Goal: Transaction & Acquisition: Purchase product/service

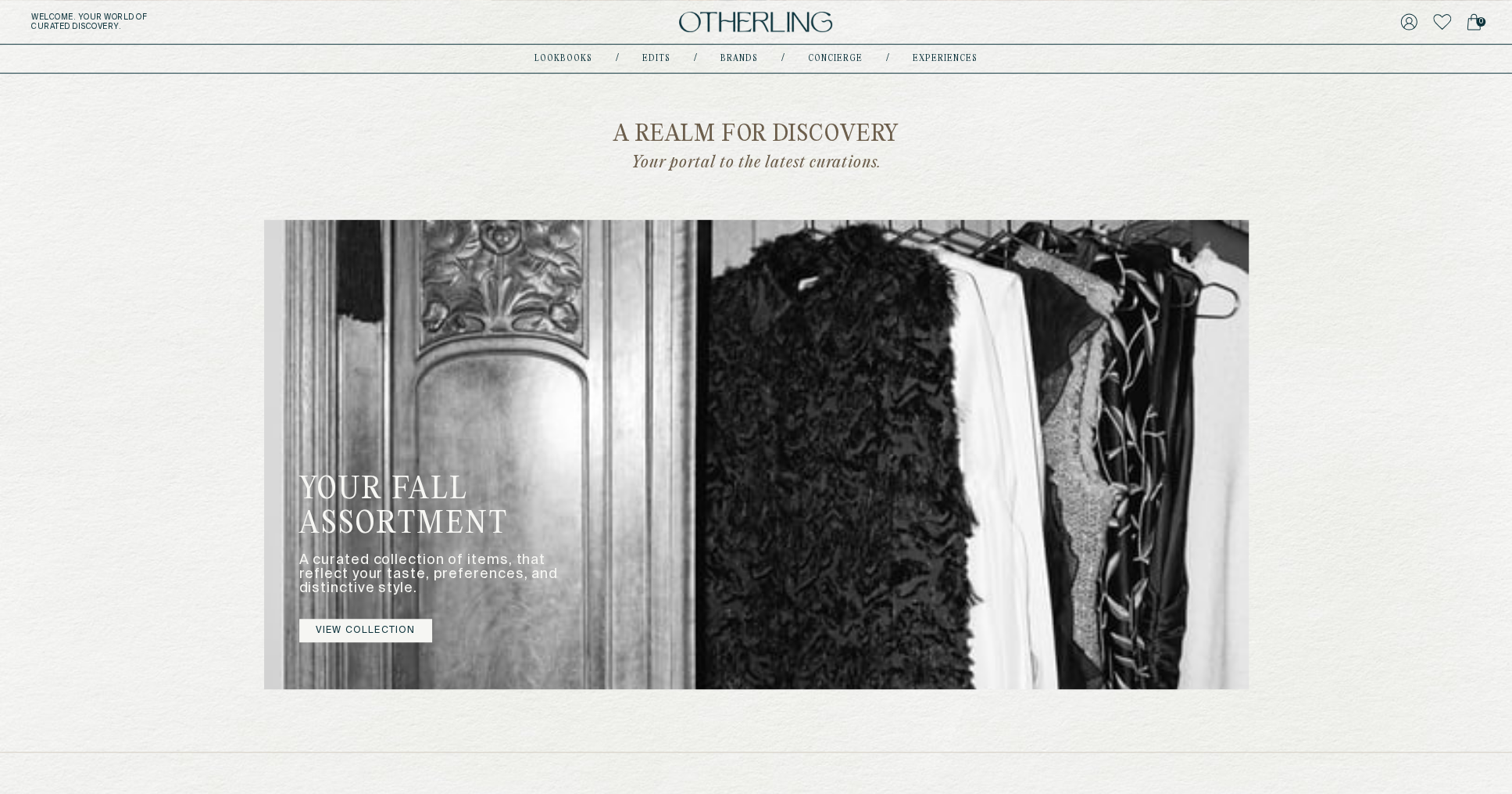
scroll to position [1381, 0]
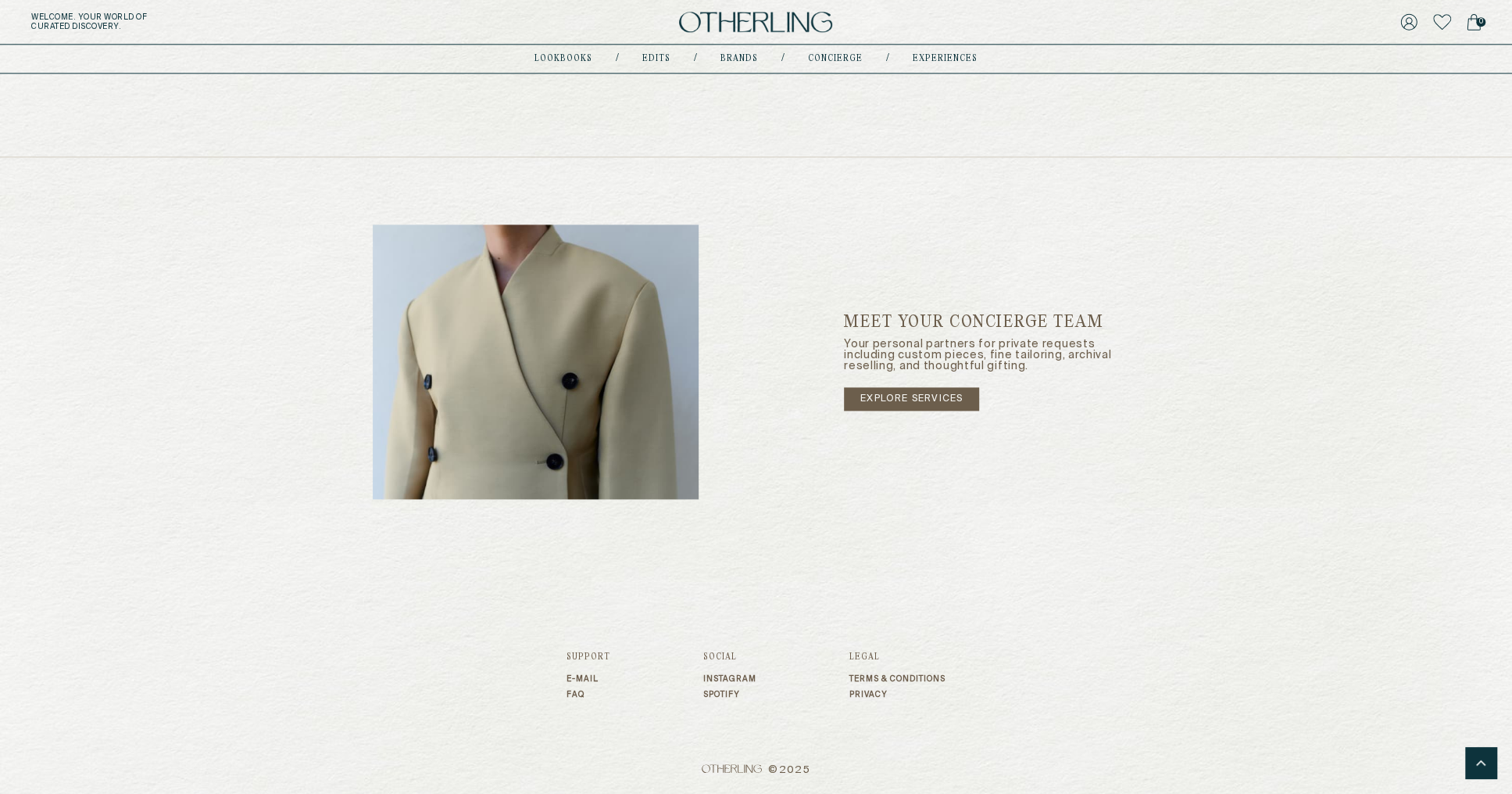
click at [916, 396] on link "explore services" at bounding box center [911, 399] width 135 height 23
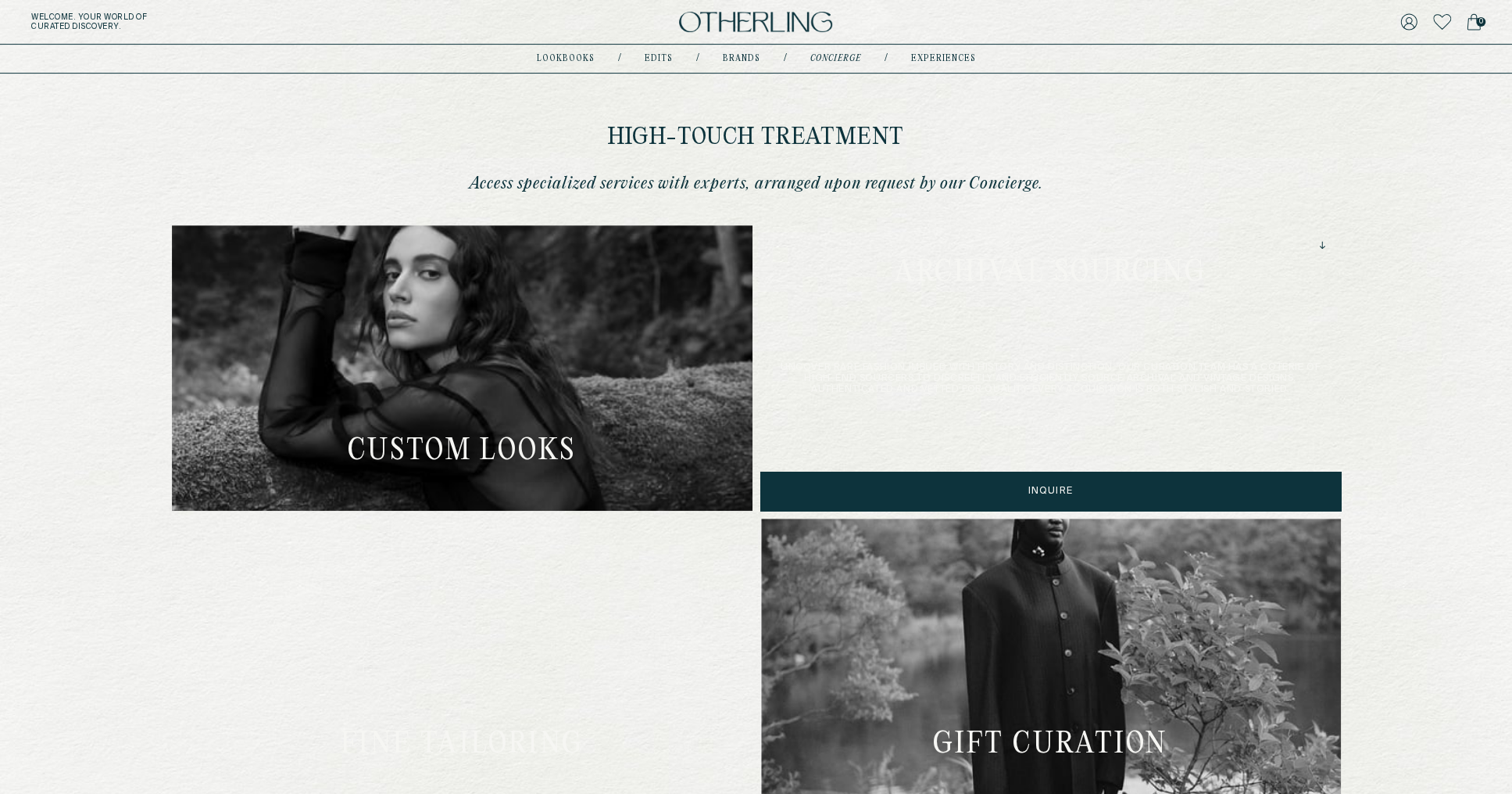
type input "**********"
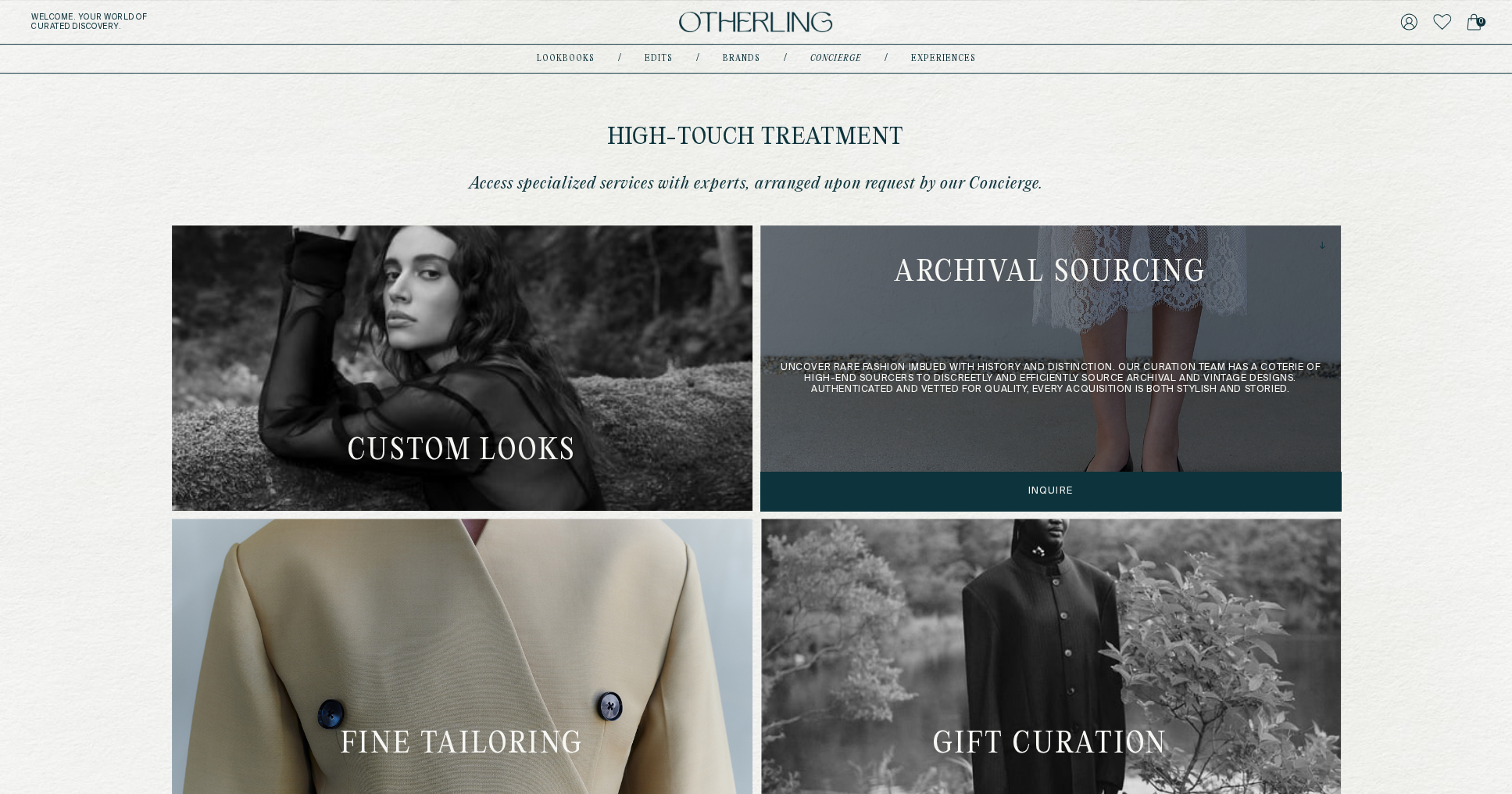
type input "**********"
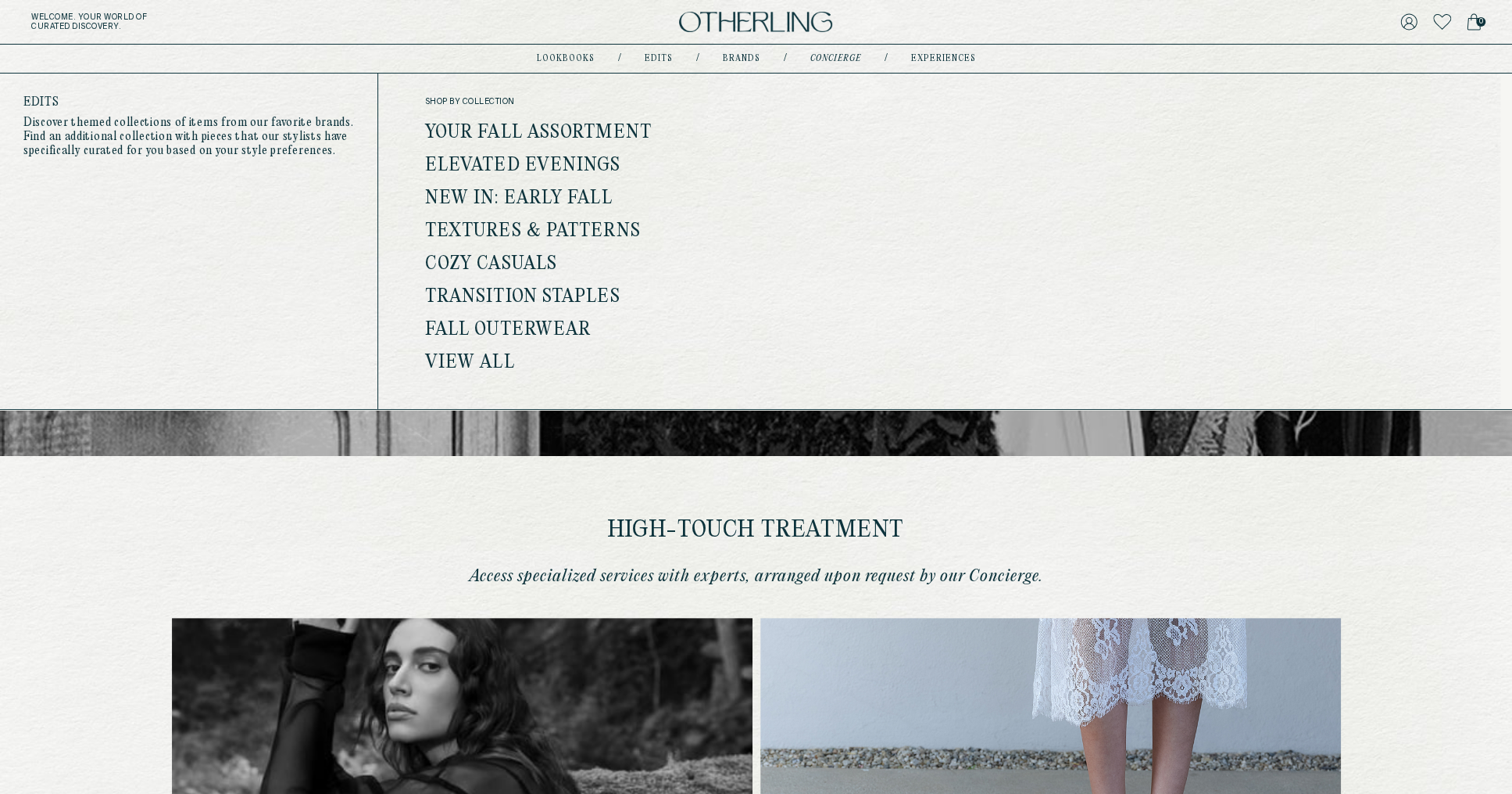
click at [559, 327] on link "Fall Outerwear" at bounding box center [508, 330] width 166 height 20
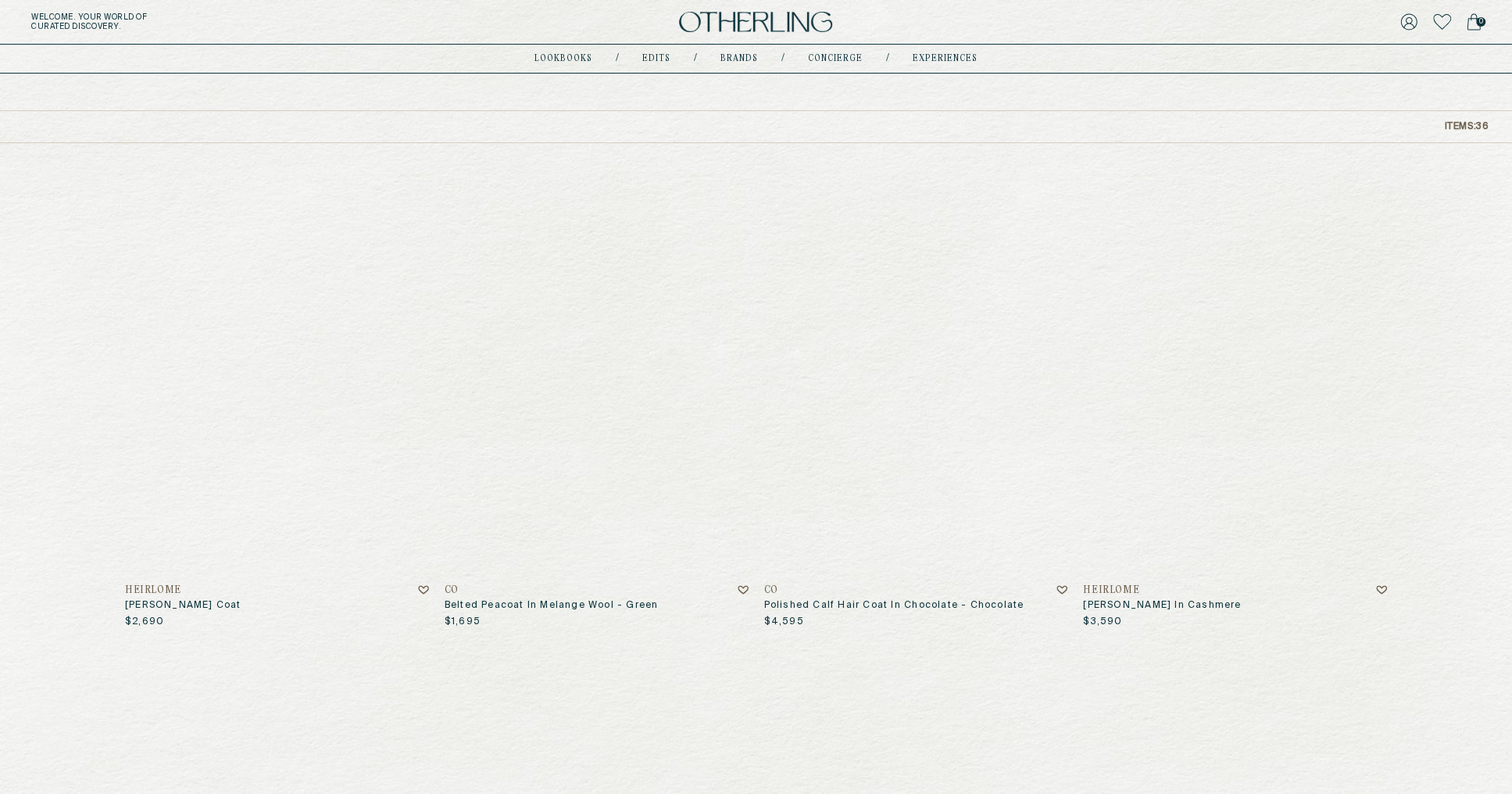
scroll to position [145, 0]
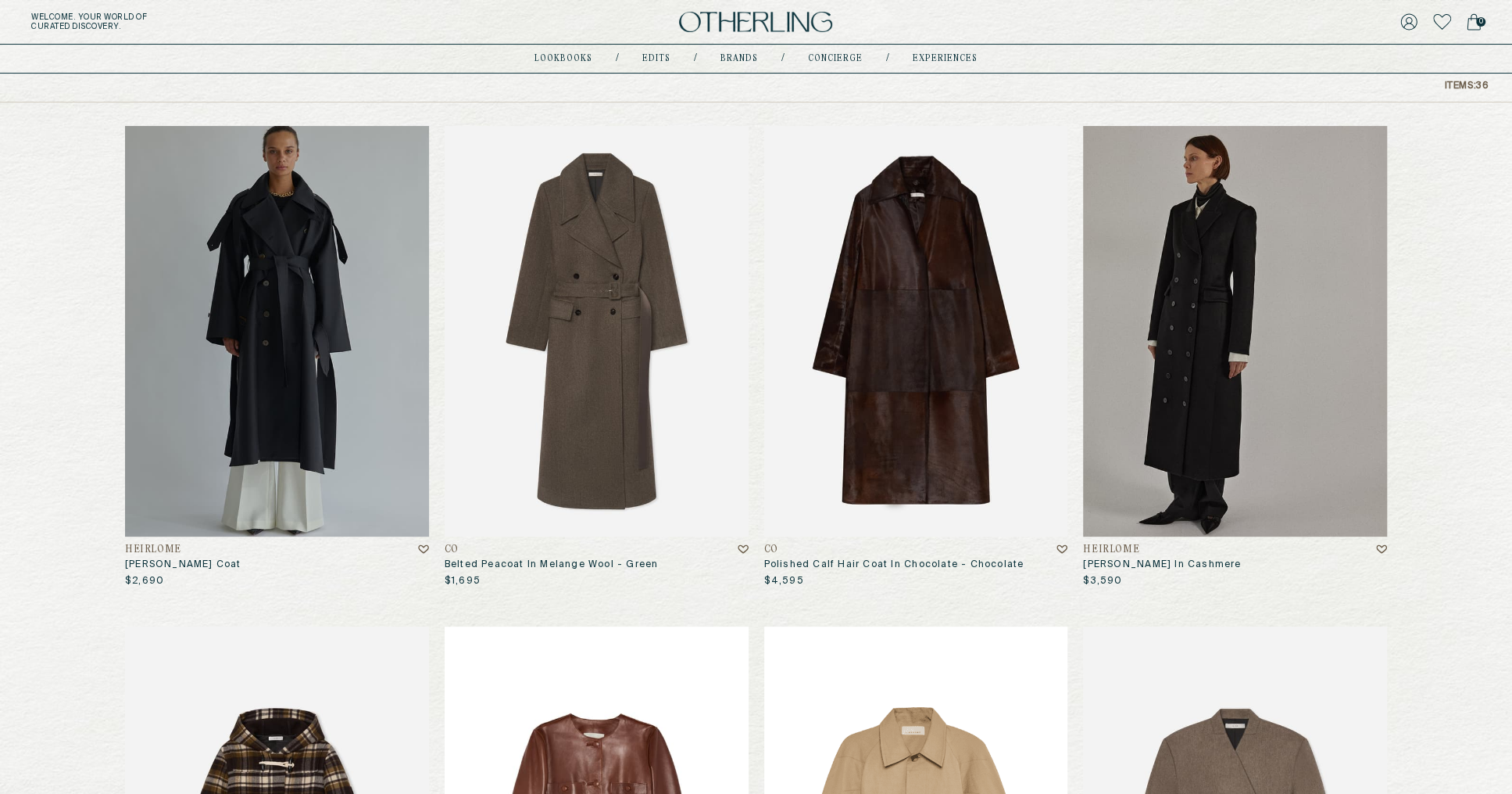
click at [917, 350] on img at bounding box center [916, 331] width 304 height 410
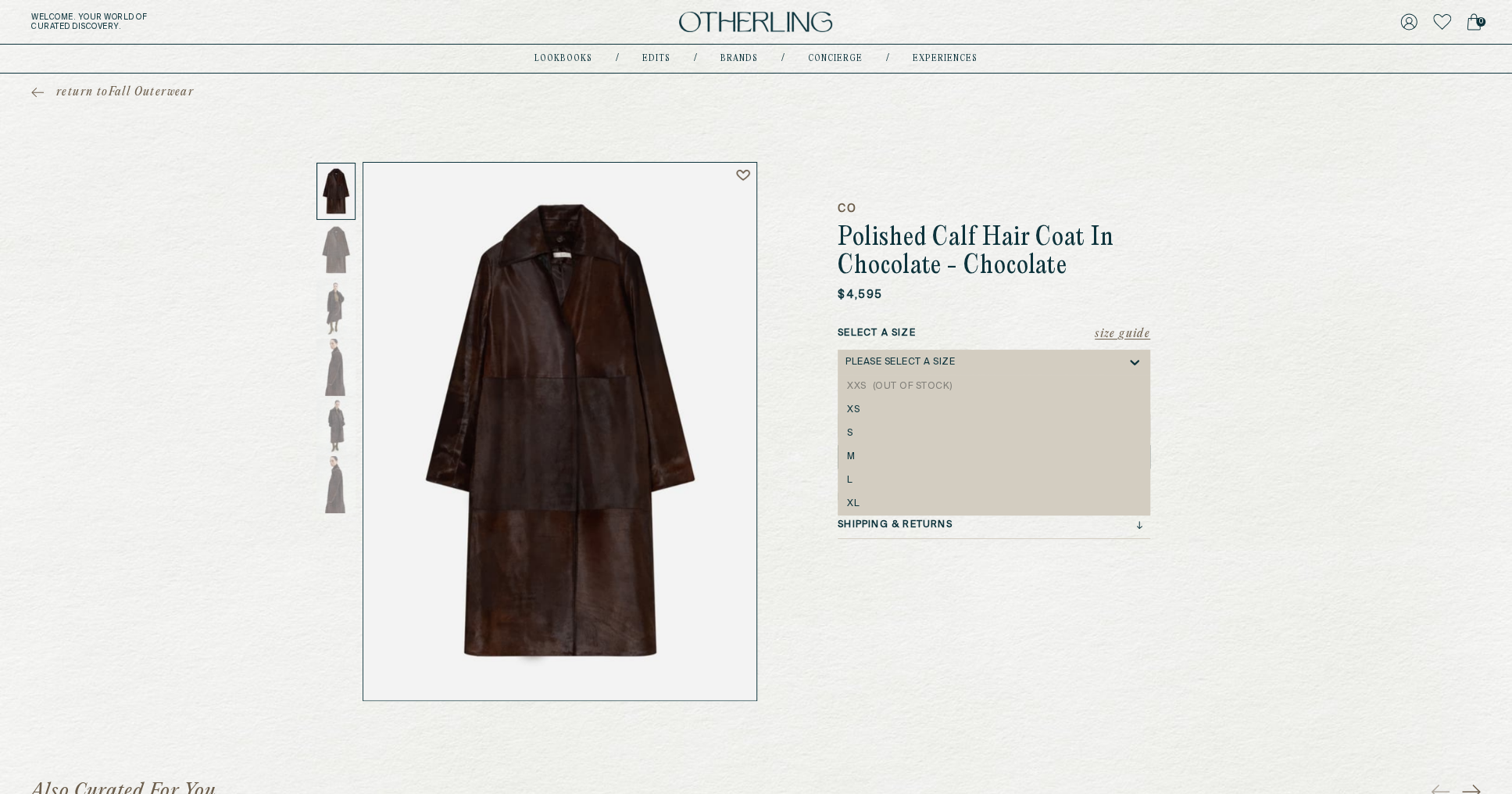
click at [974, 370] on div "Please select a Size" at bounding box center [985, 362] width 281 height 25
click at [1186, 217] on div "return to Fall Outerwear CO Polished Calf Hair Coat In Chocolate - Chocolate $4…" at bounding box center [756, 387] width 1512 height 627
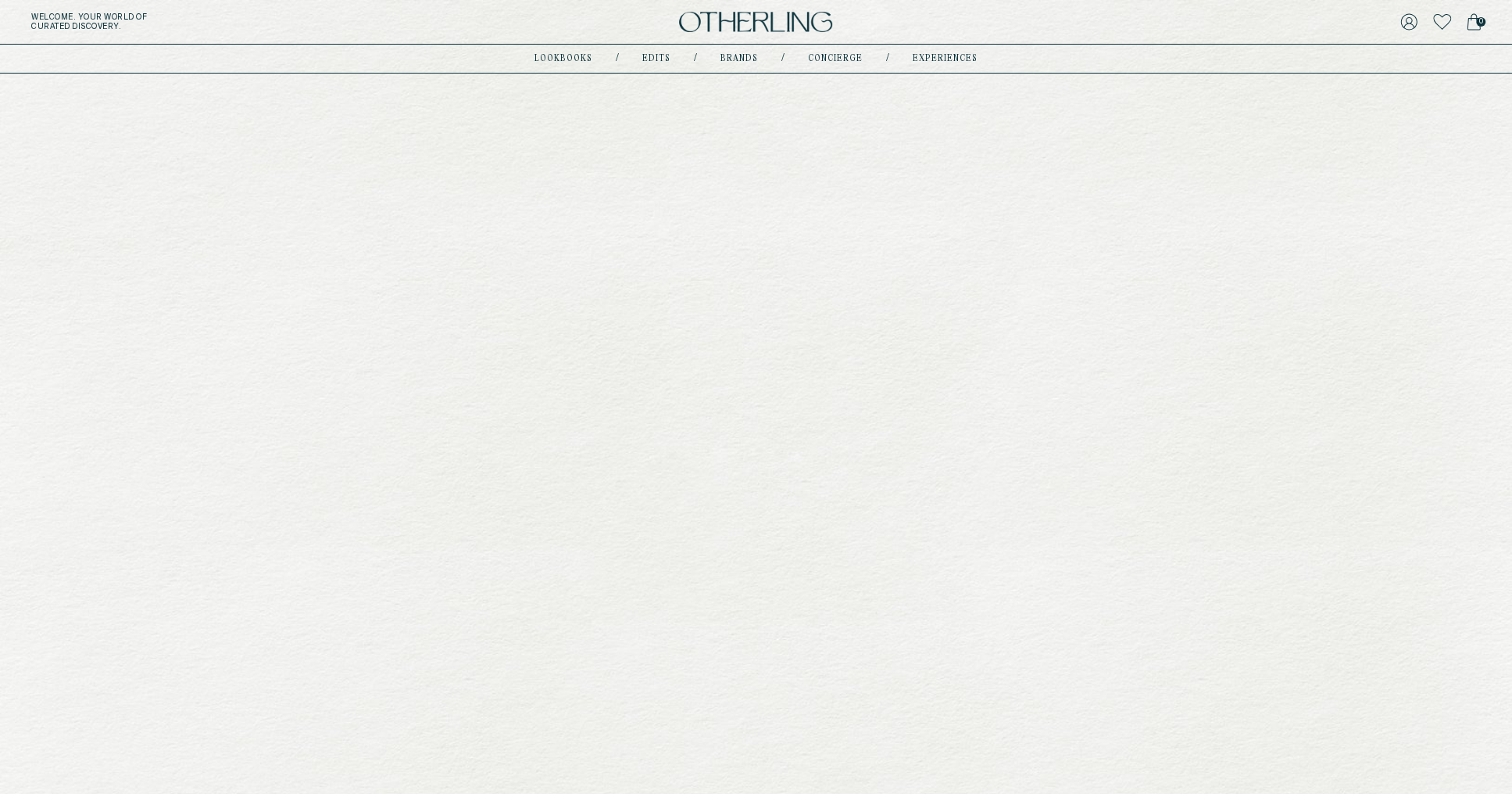
scroll to position [145, 0]
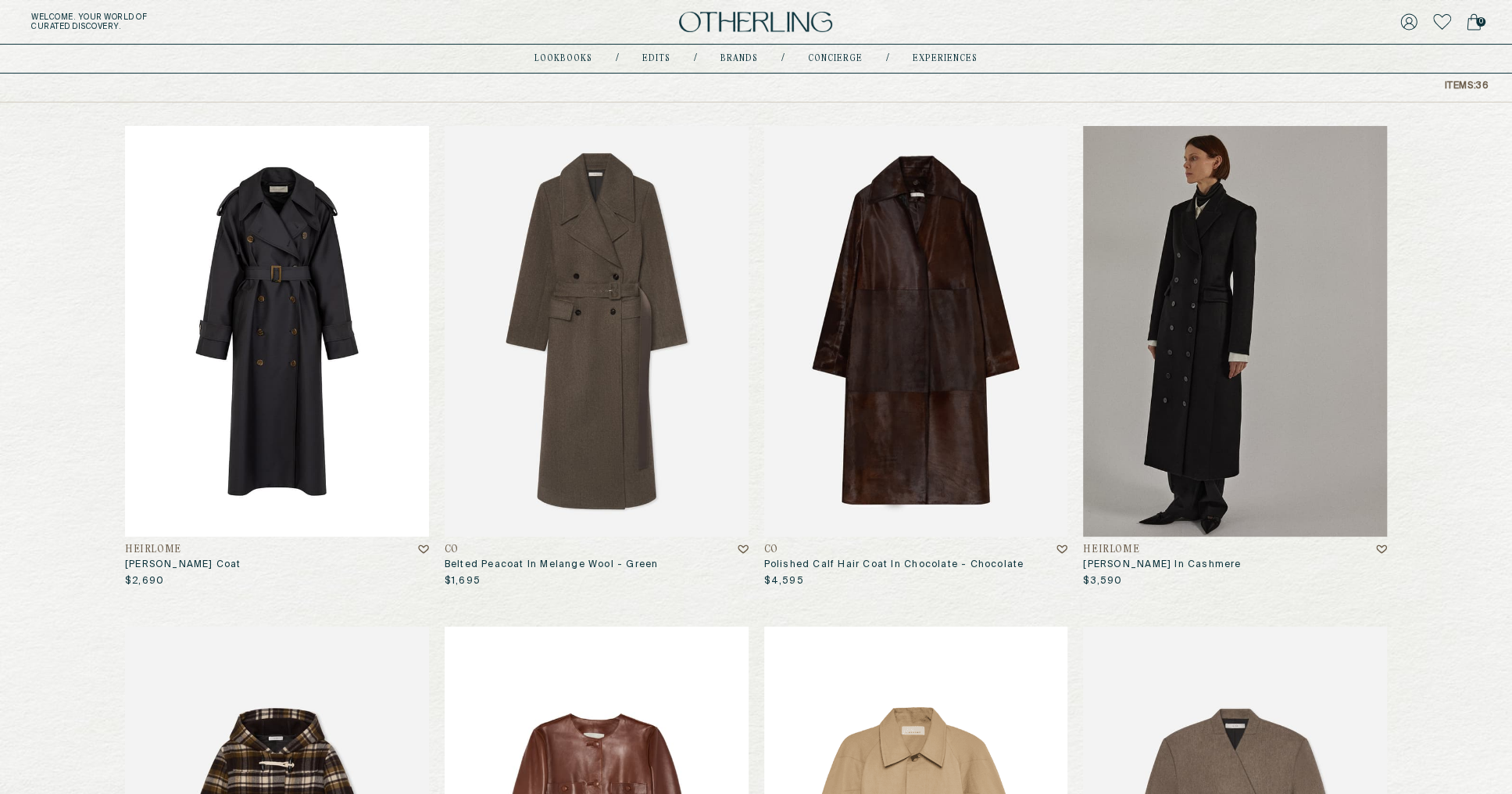
click at [257, 397] on img at bounding box center [277, 331] width 304 height 410
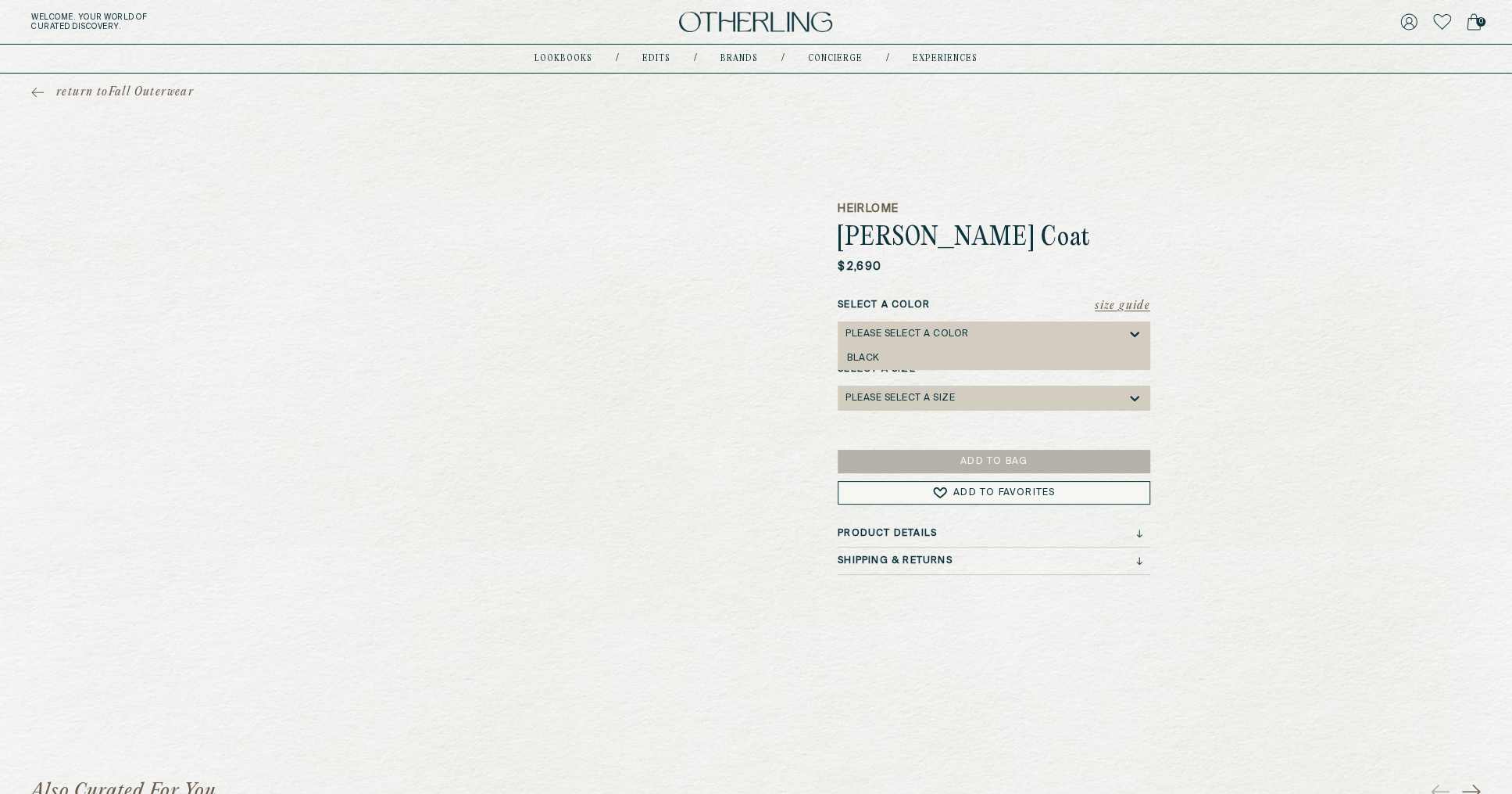
click at [935, 337] on div "Please select a Color" at bounding box center [907, 334] width 124 height 11
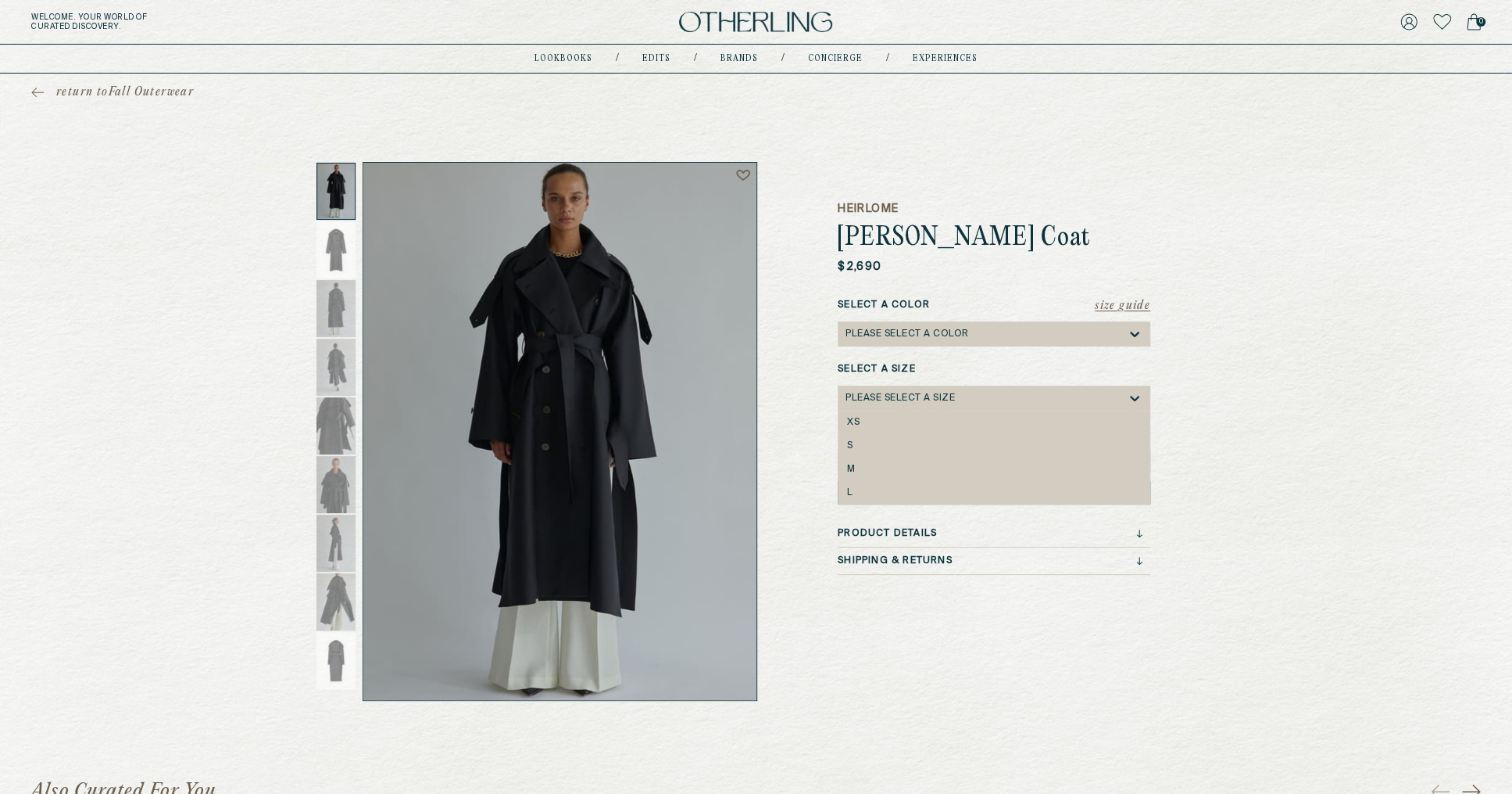
click at [918, 402] on div "Please select a Size" at bounding box center [900, 398] width 110 height 11
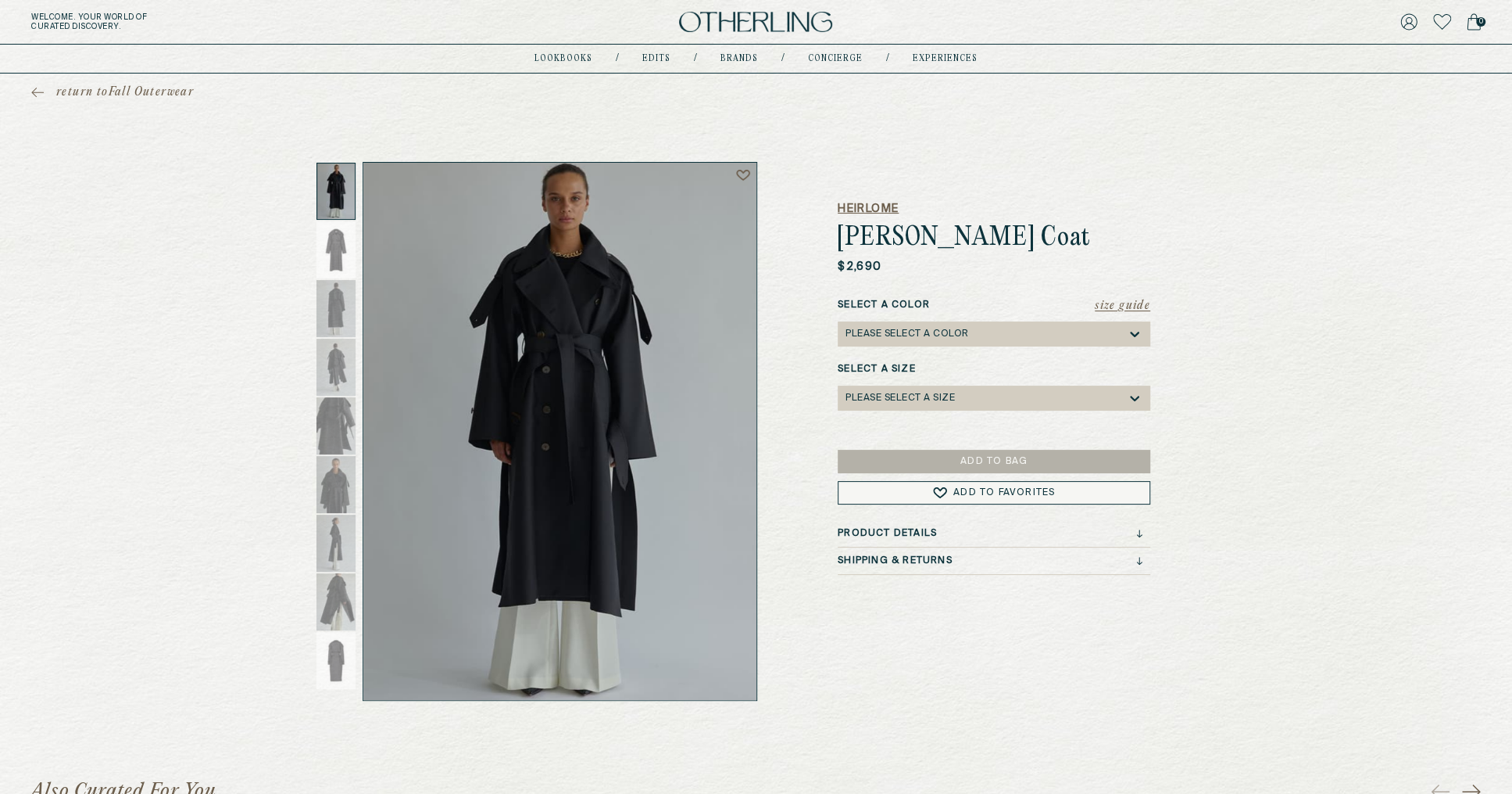
click at [926, 216] on h5 "Heirlome" at bounding box center [993, 209] width 312 height 16
click at [896, 232] on h1 "[PERSON_NAME] Coat" at bounding box center [993, 239] width 312 height 28
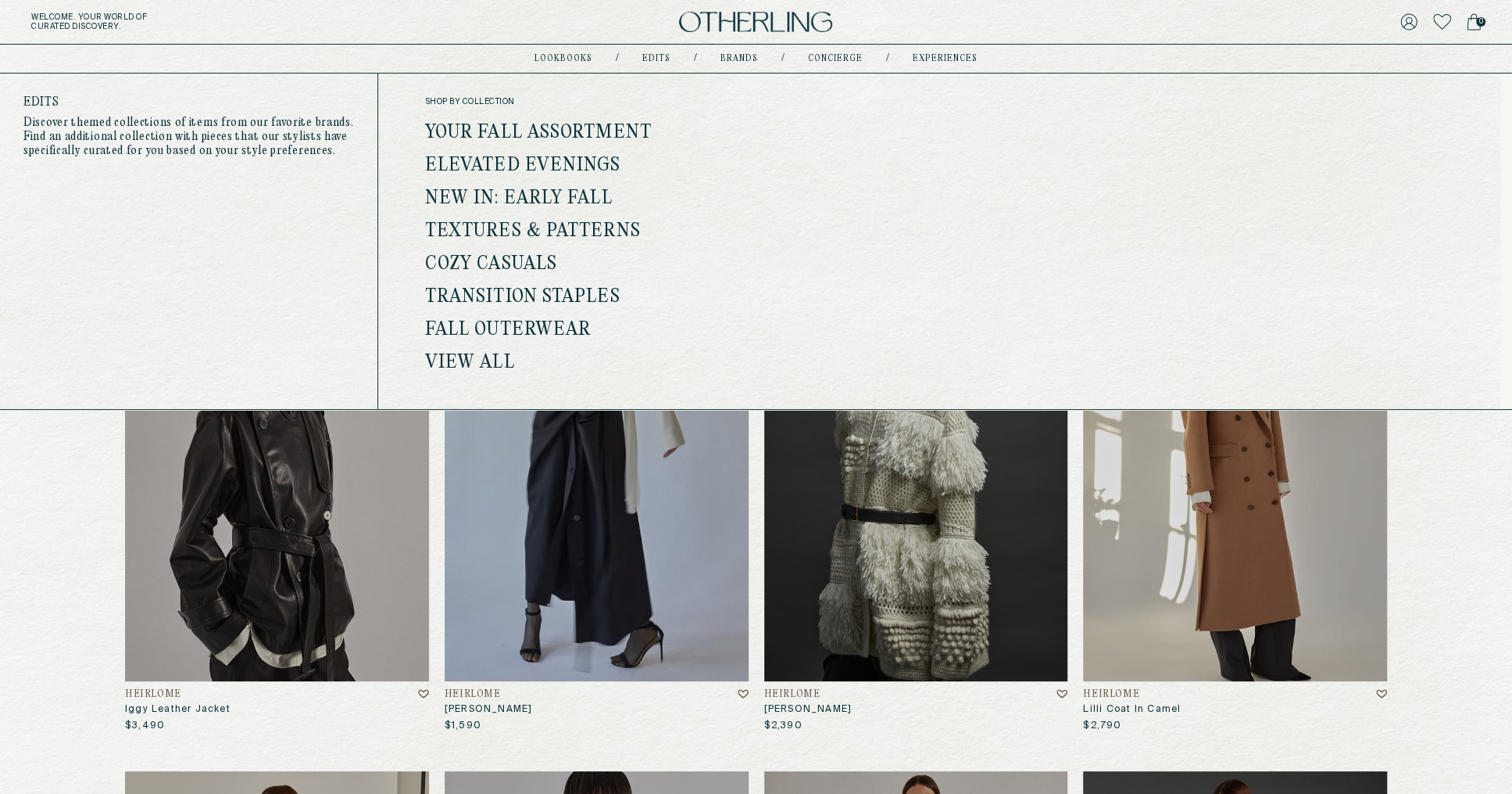
click at [531, 336] on link "Fall Outerwear" at bounding box center [508, 330] width 166 height 20
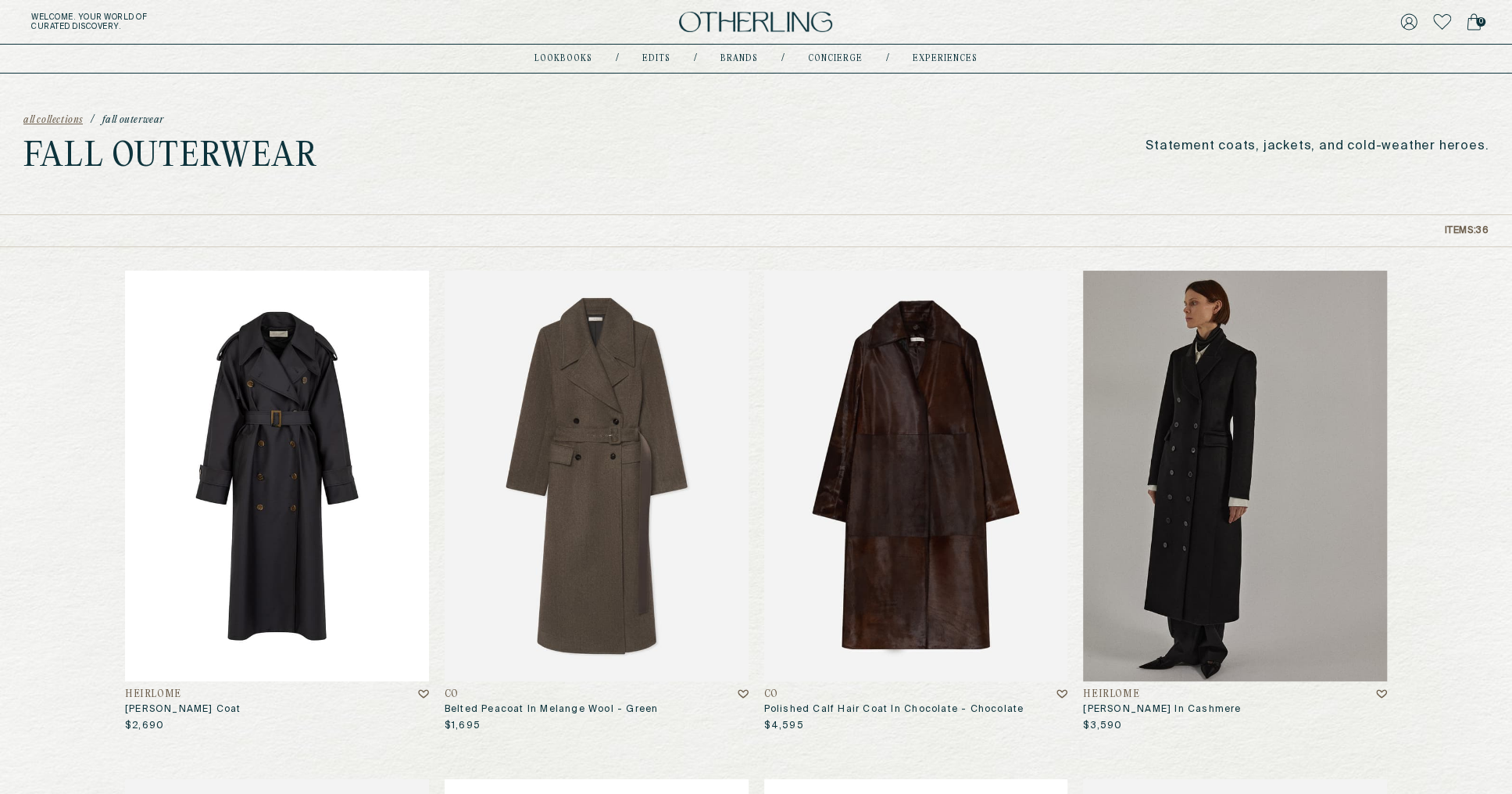
click at [379, 378] on img at bounding box center [277, 475] width 304 height 410
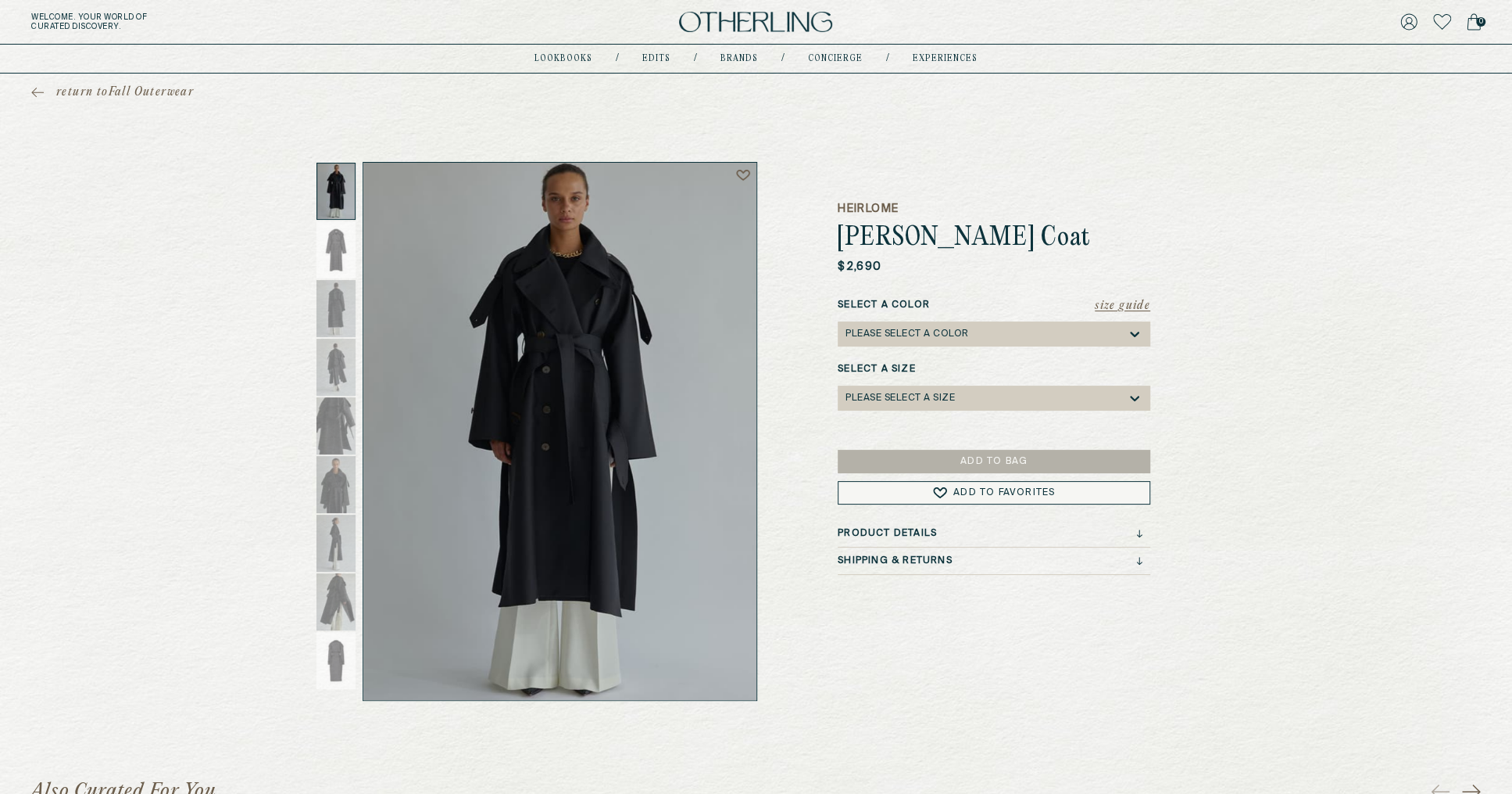
click at [927, 334] on div "Please select a Color" at bounding box center [907, 334] width 124 height 11
click at [922, 352] on div "Black" at bounding box center [993, 358] width 312 height 23
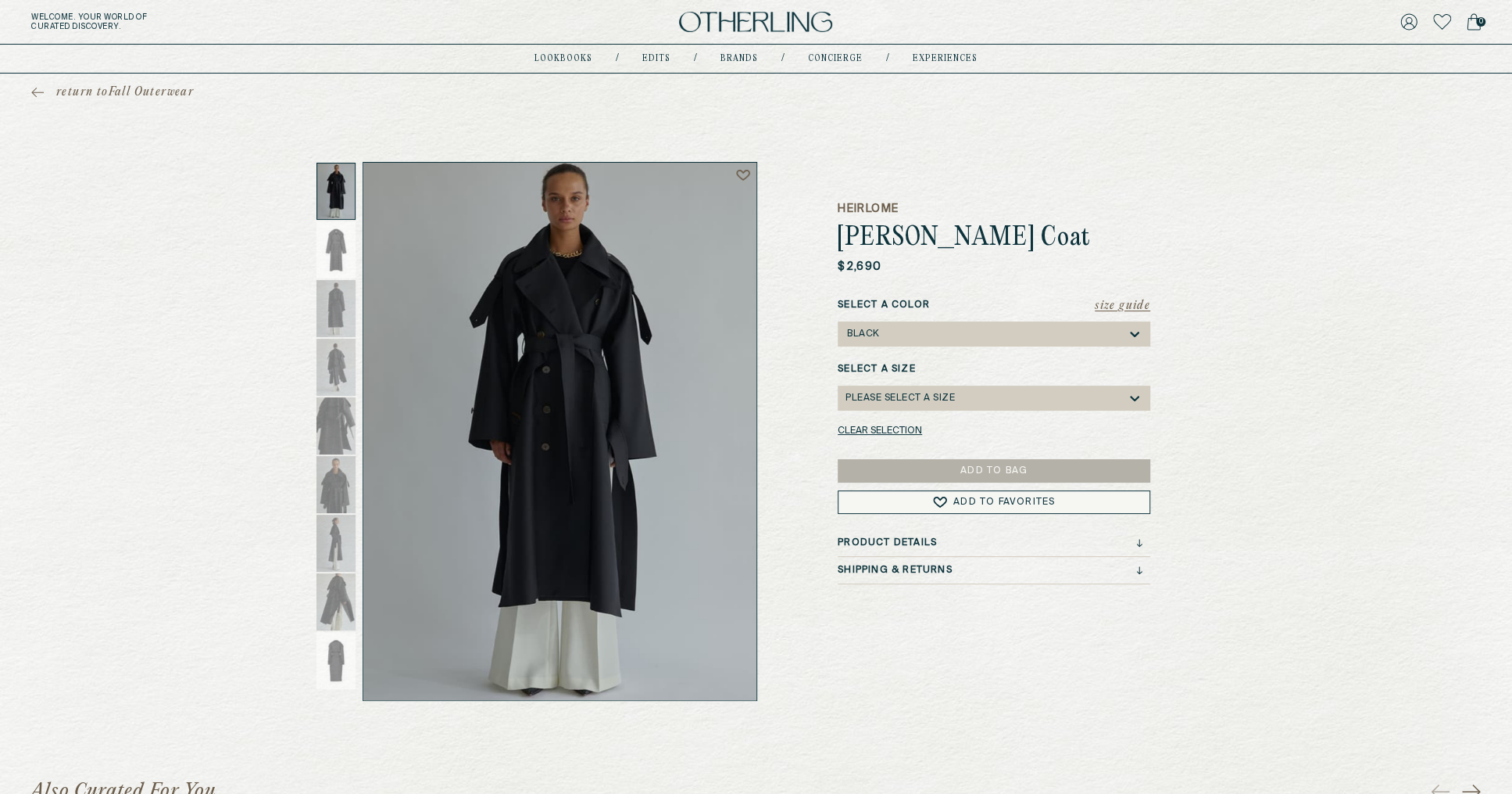
click at [919, 383] on div "Select a Size Please select a Size" at bounding box center [993, 386] width 312 height 49
click at [911, 413] on div "Size Guide Select a Color Black Select a Size Please select a Size Clear select…" at bounding box center [993, 366] width 312 height 138
click at [911, 398] on div "Please select a Size" at bounding box center [900, 398] width 110 height 11
click at [819, 193] on div "Heirlome [PERSON_NAME] Coat $2,690 Size Guide Select a Color Black Select a Siz…" at bounding box center [756, 431] width 812 height 539
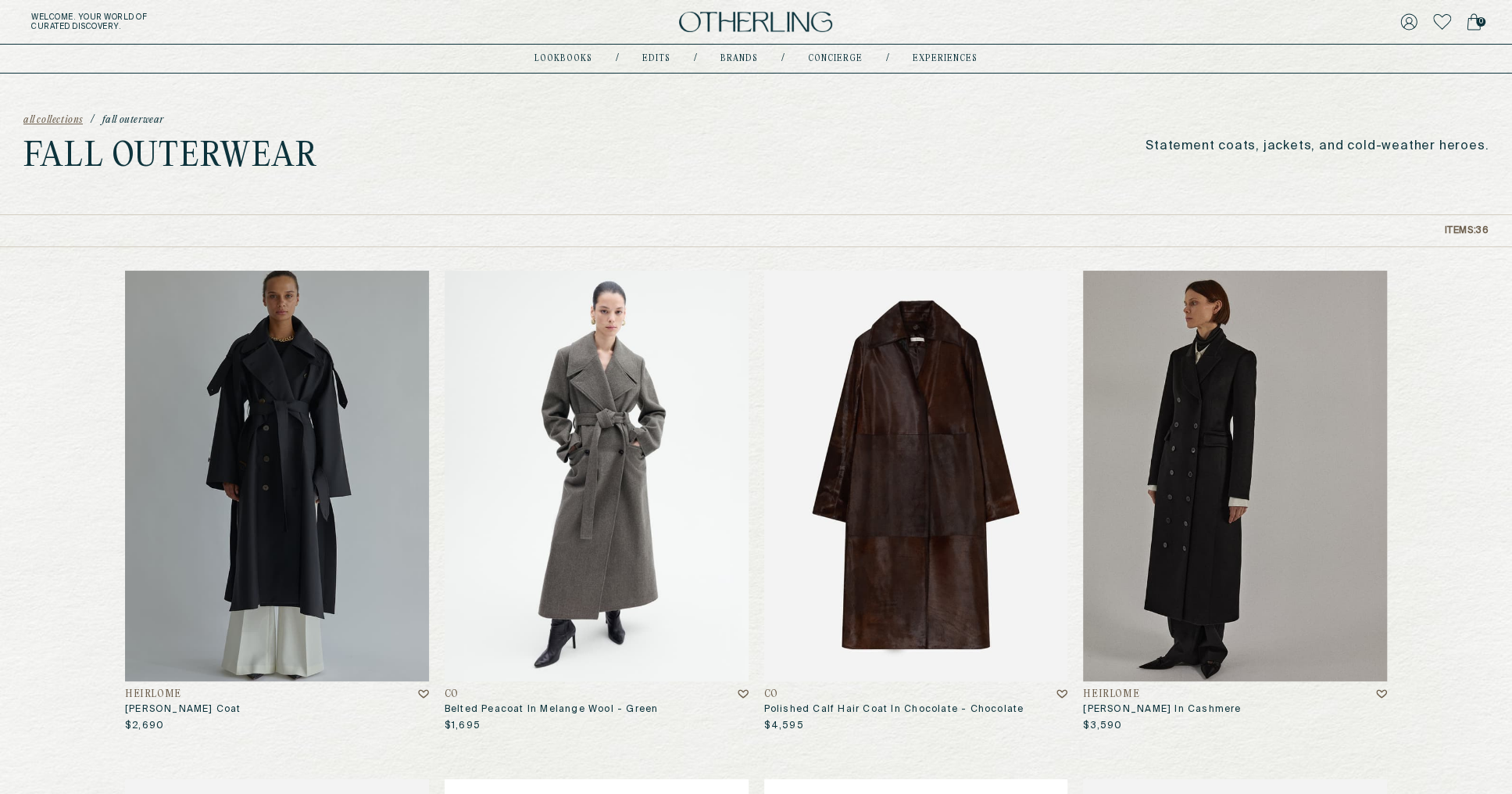
click at [632, 535] on img at bounding box center [596, 475] width 304 height 410
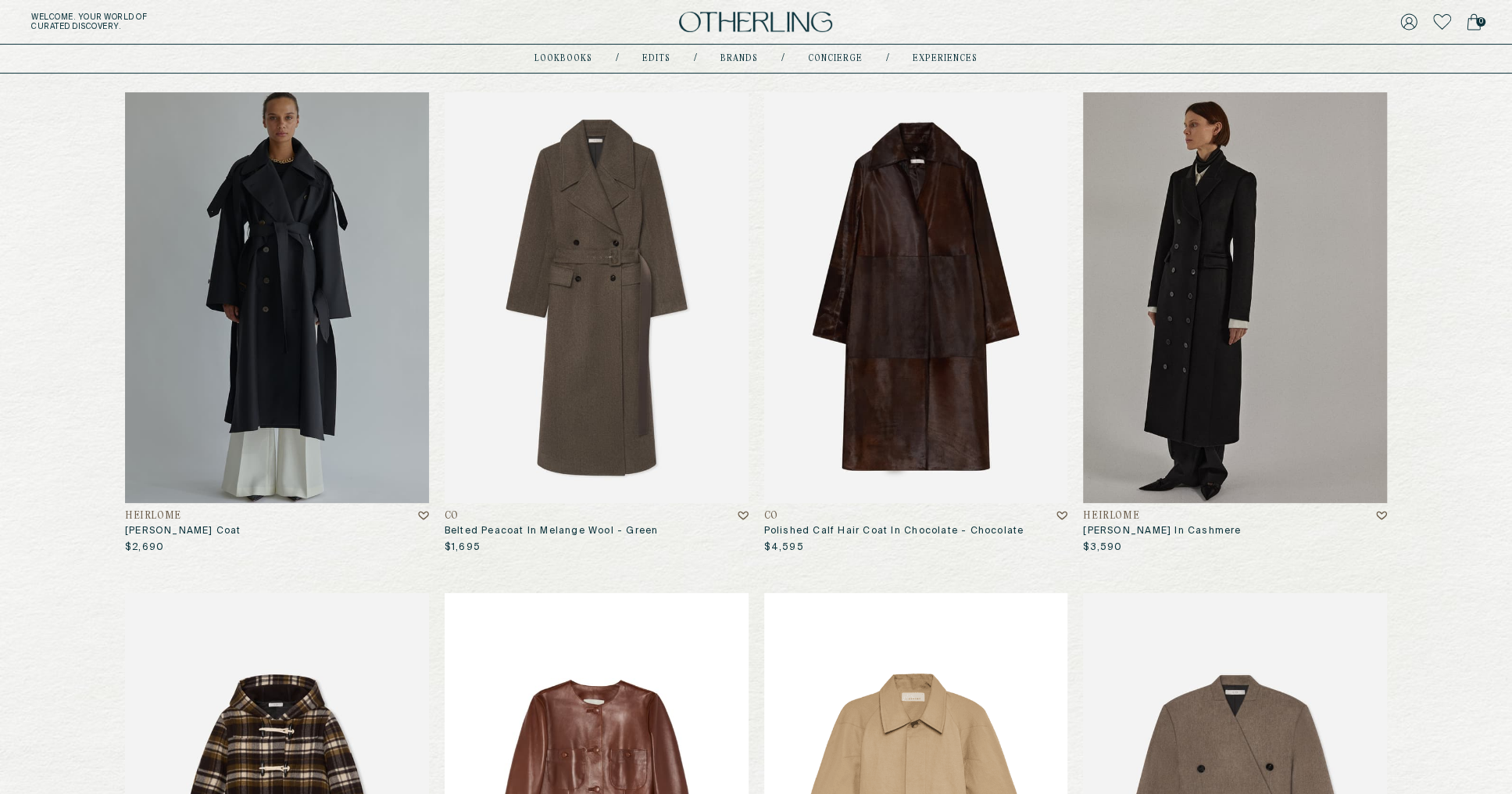
scroll to position [276, 0]
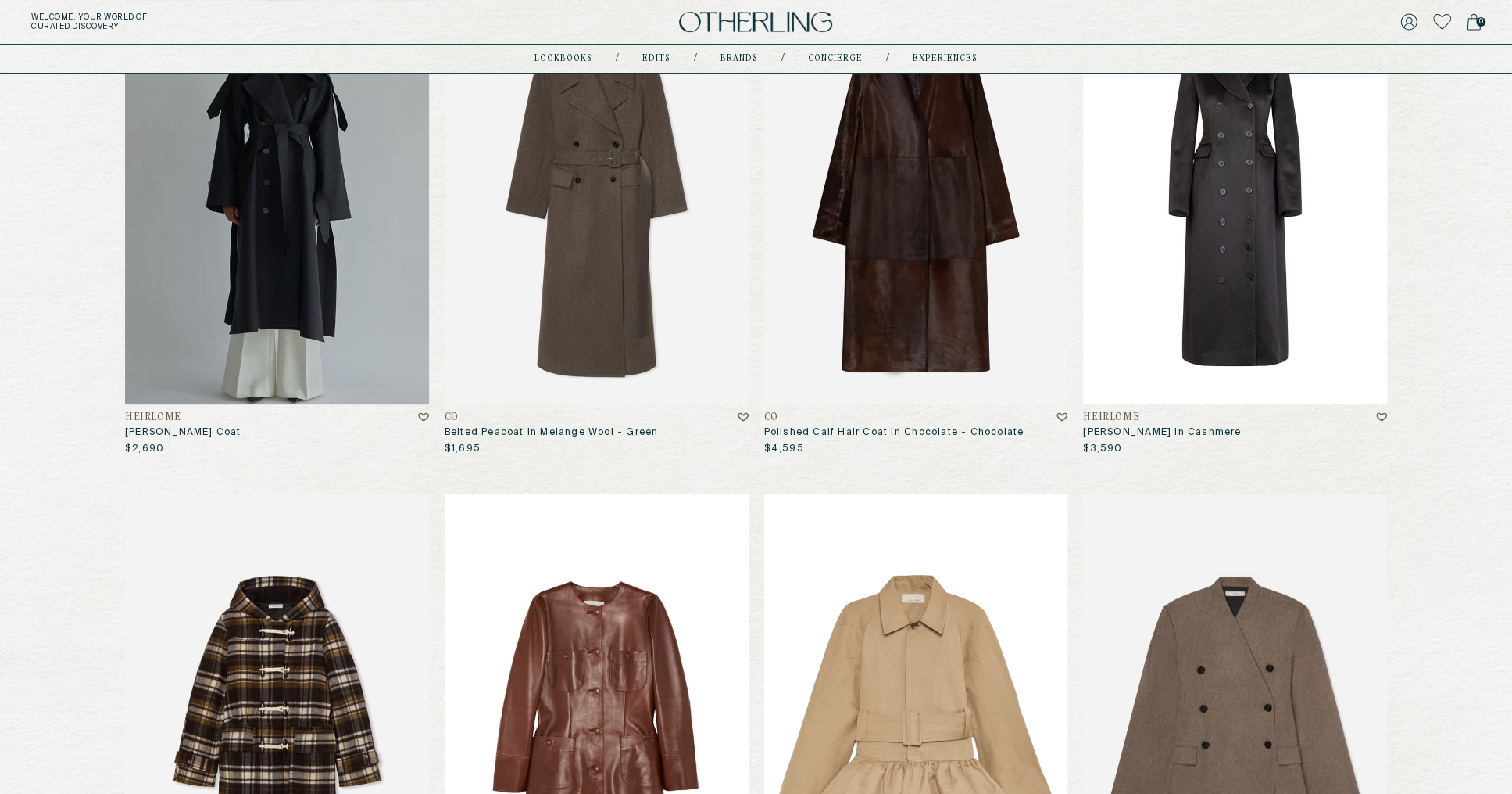
click at [1259, 210] on img at bounding box center [1235, 199] width 304 height 410
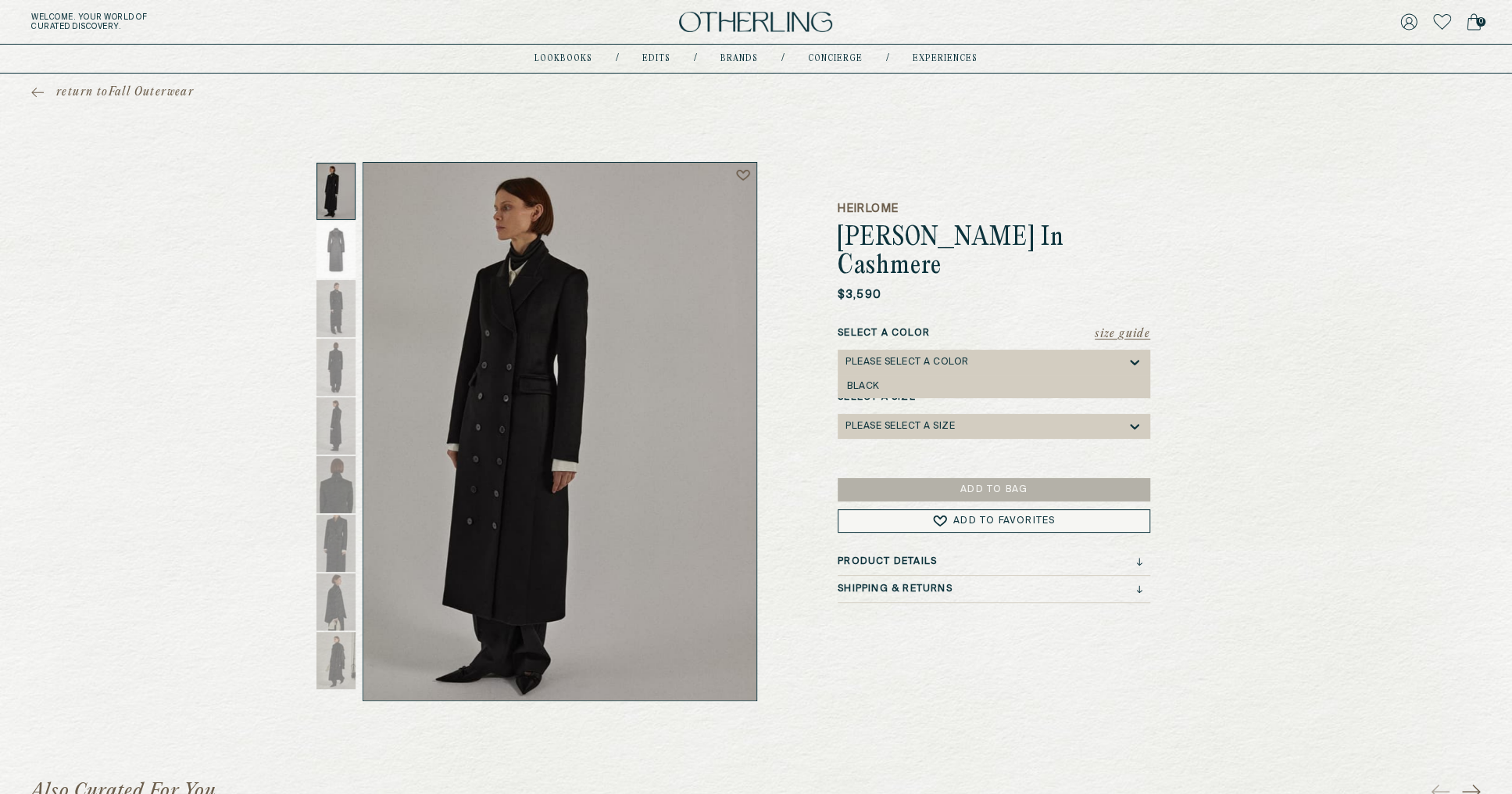
click at [1019, 349] on div "Please select a Color" at bounding box center [985, 362] width 281 height 25
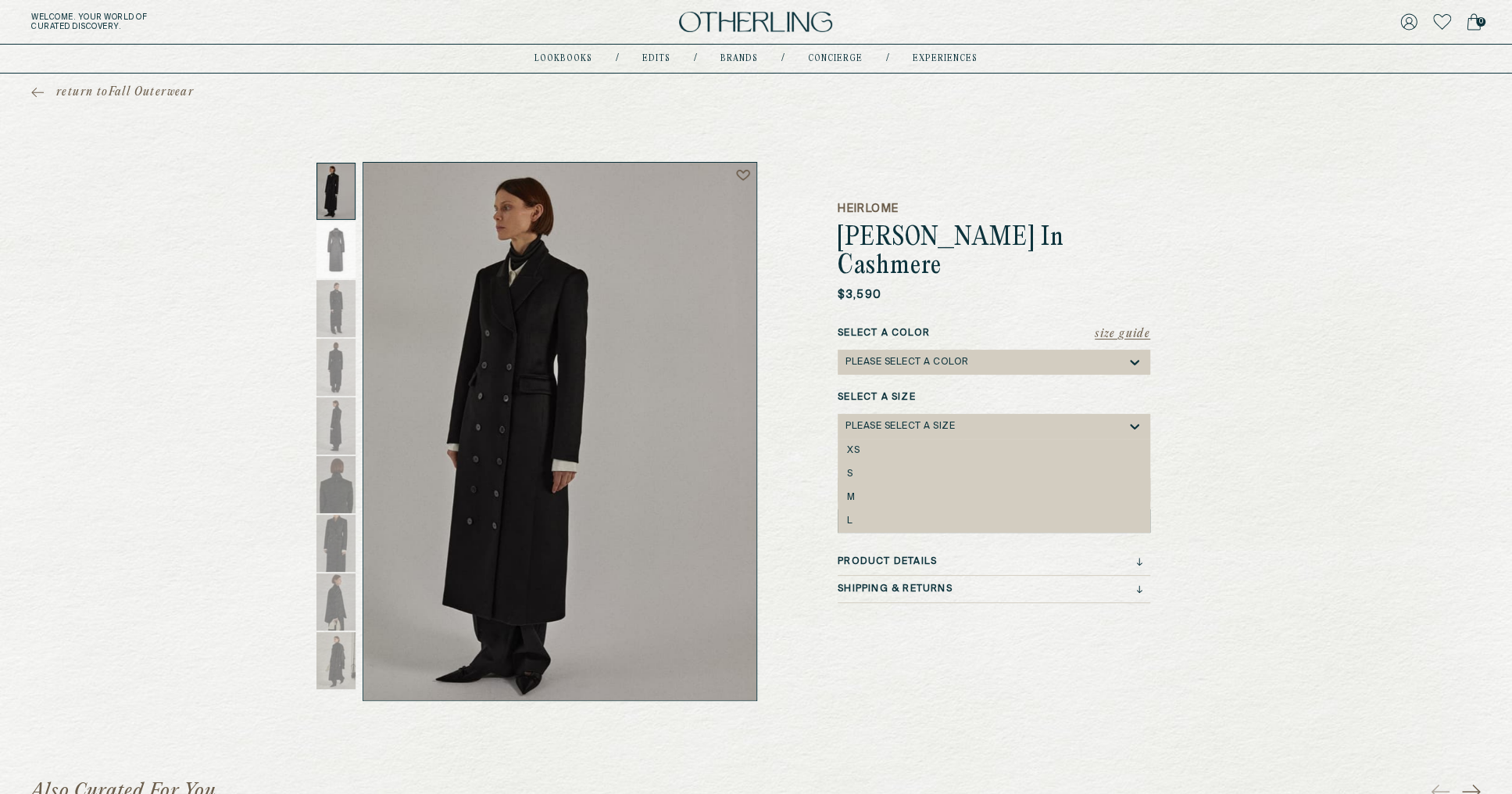
click at [983, 413] on div "Please select a Size" at bounding box center [985, 426] width 281 height 25
click at [964, 349] on div "Please select a Color" at bounding box center [985, 362] width 281 height 25
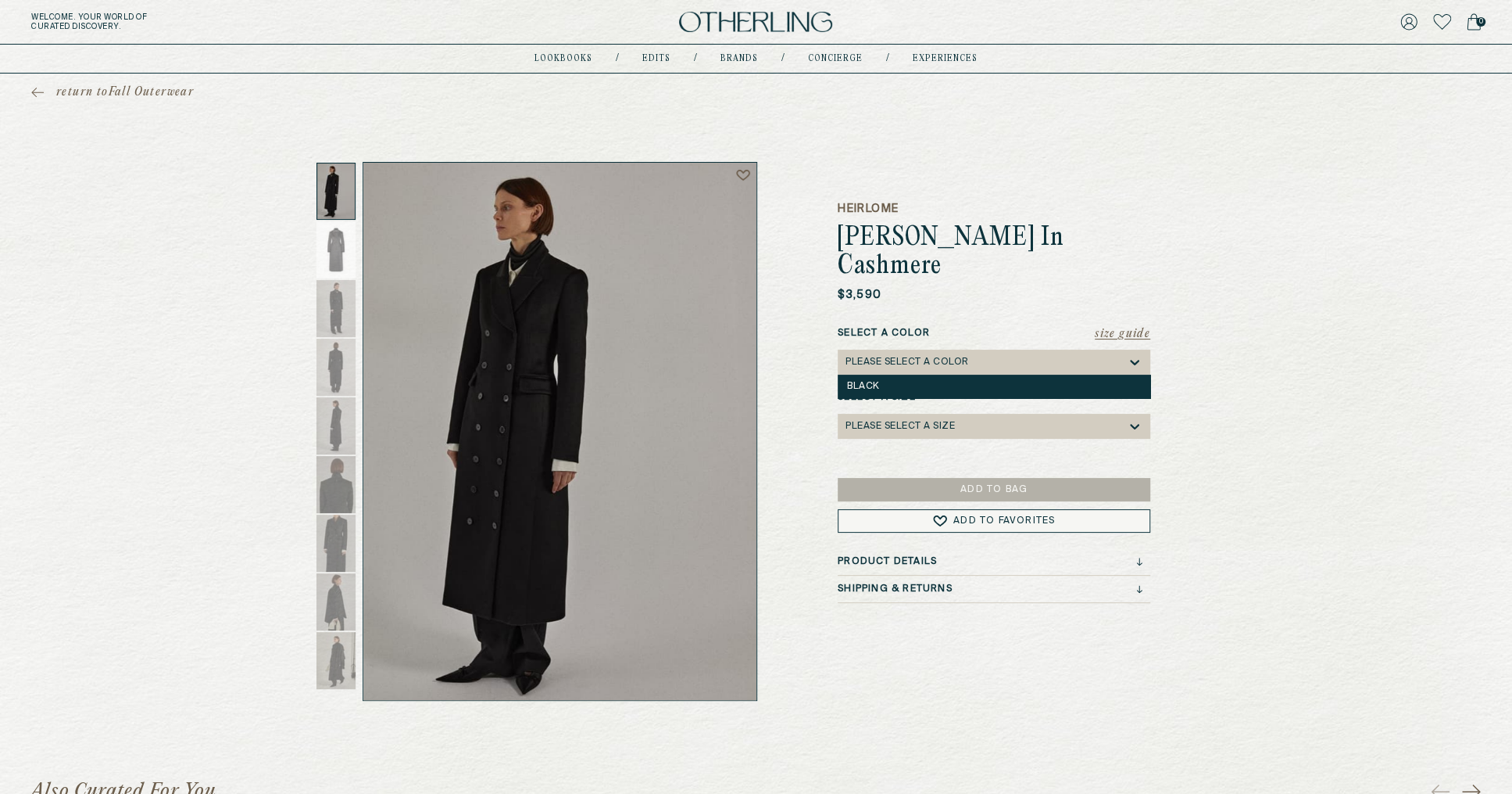
click at [926, 374] on div "Black" at bounding box center [993, 386] width 312 height 23
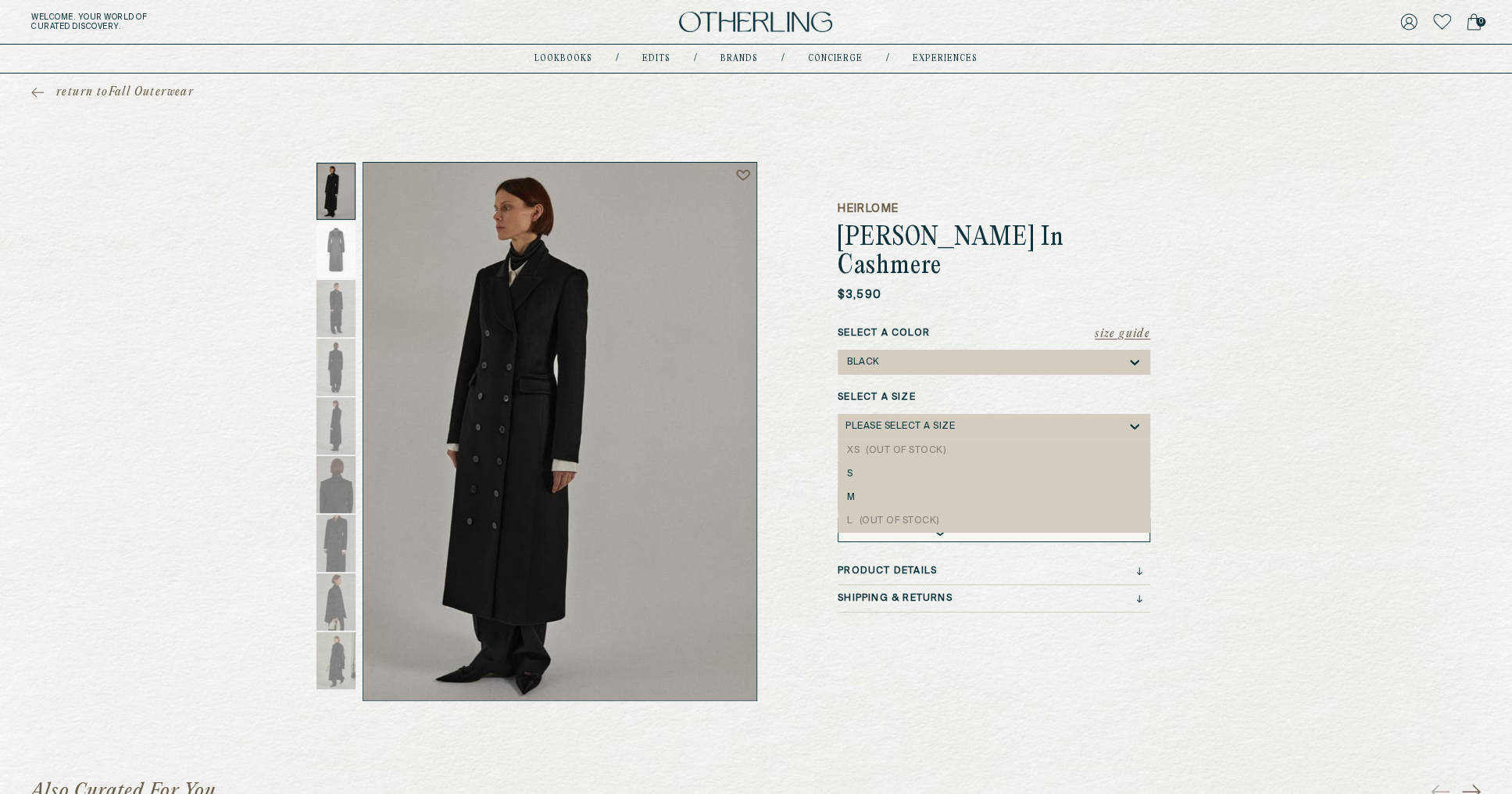
click at [910, 413] on div "Please select a Size" at bounding box center [985, 426] width 281 height 25
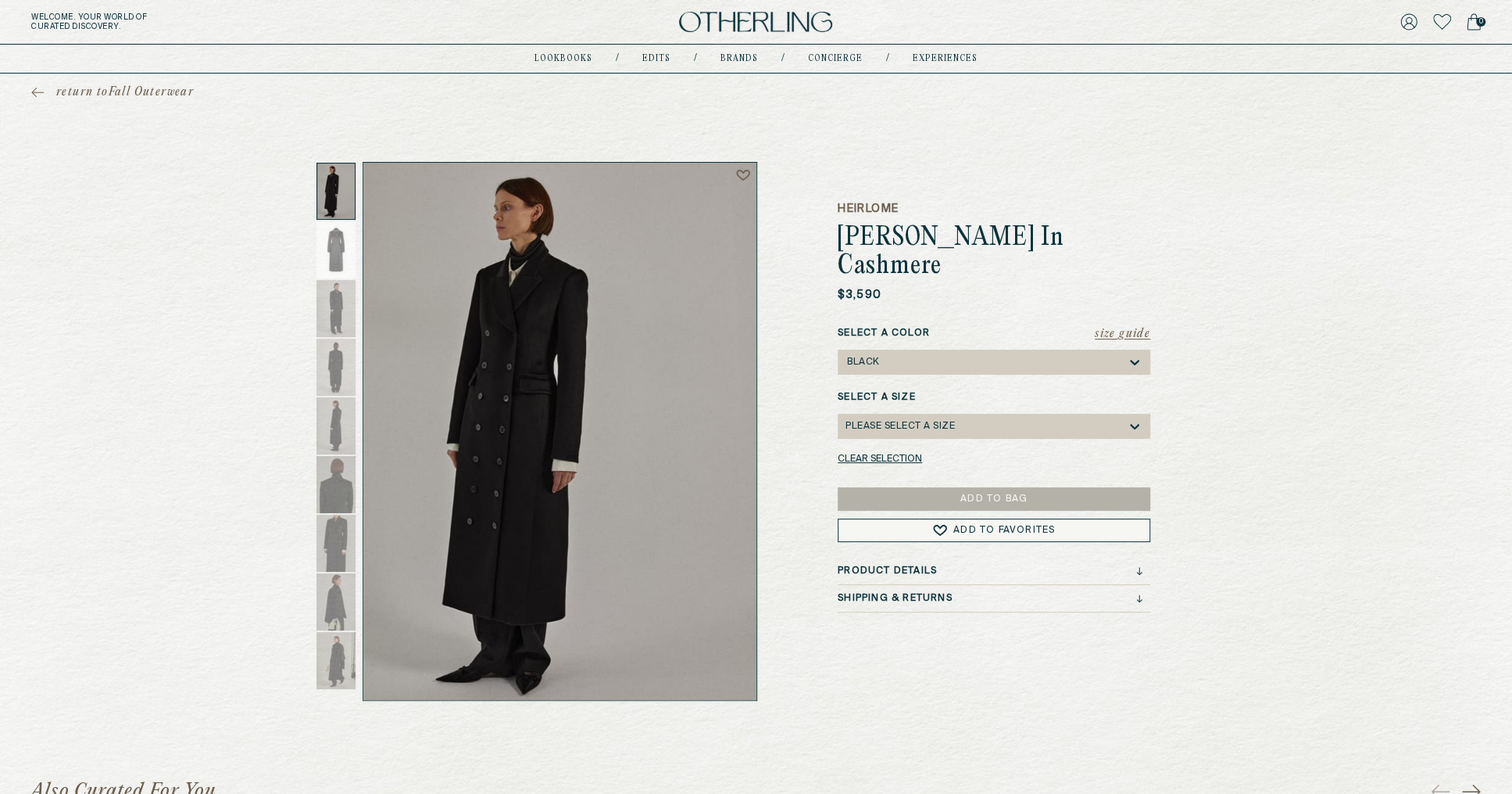
click at [529, 135] on div "return to Fall Outerwear Heirlome [PERSON_NAME] Coat In Cashmere $3,590 Size Gu…" at bounding box center [756, 387] width 1512 height 627
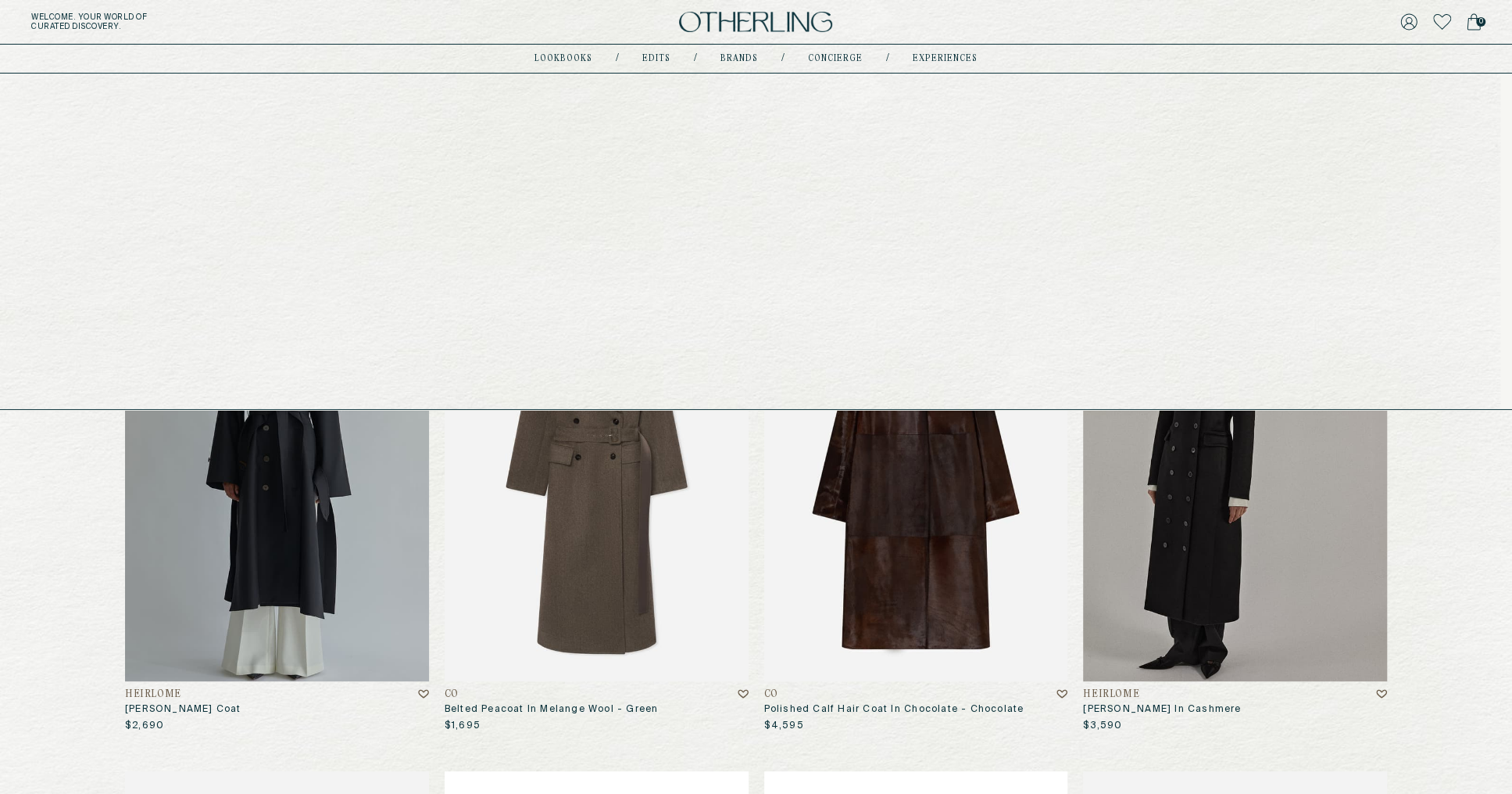
click at [741, 60] on link "Brands" at bounding box center [740, 59] width 38 height 8
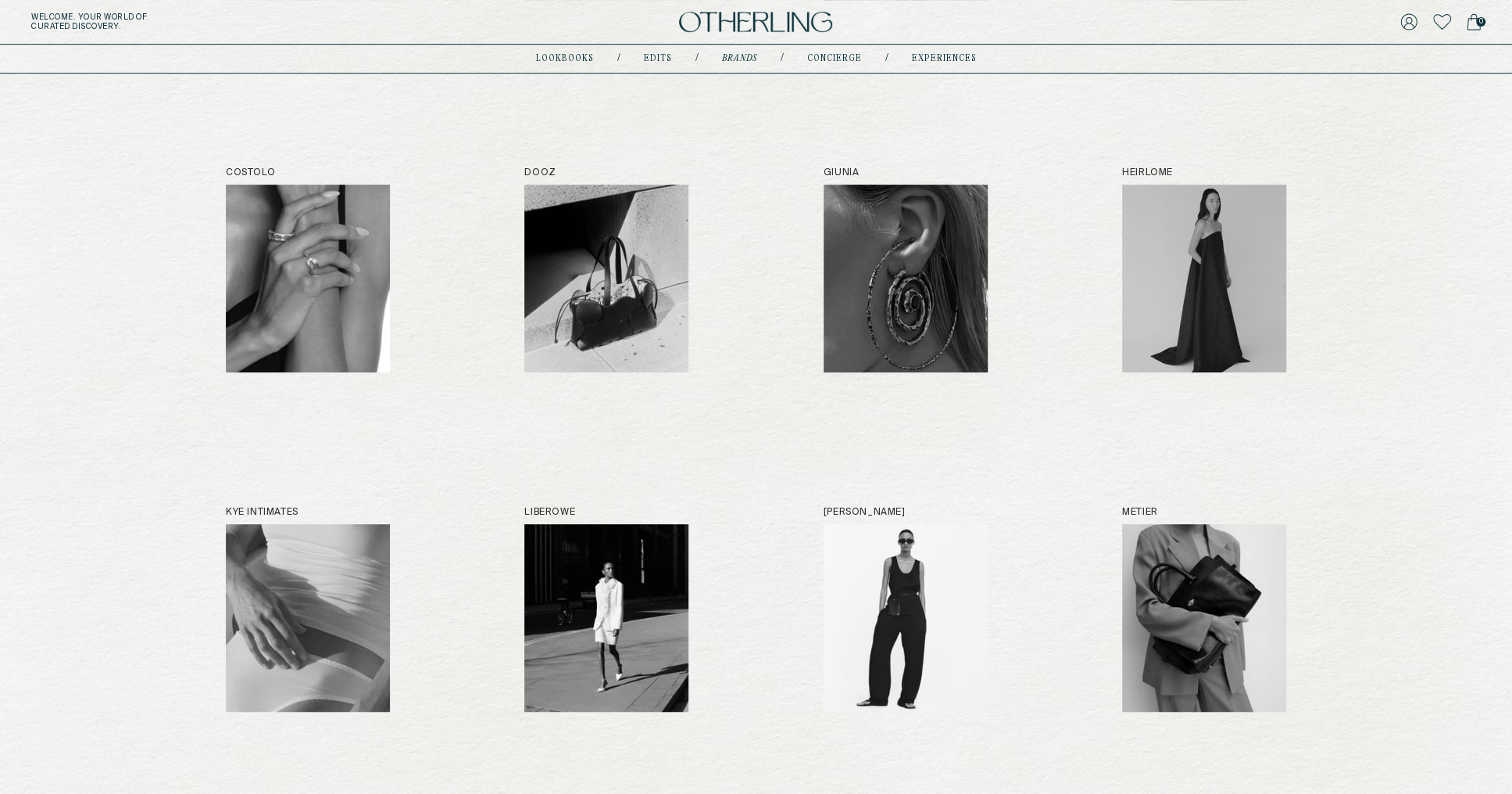
scroll to position [951, 0]
